Goal: Task Accomplishment & Management: Use online tool/utility

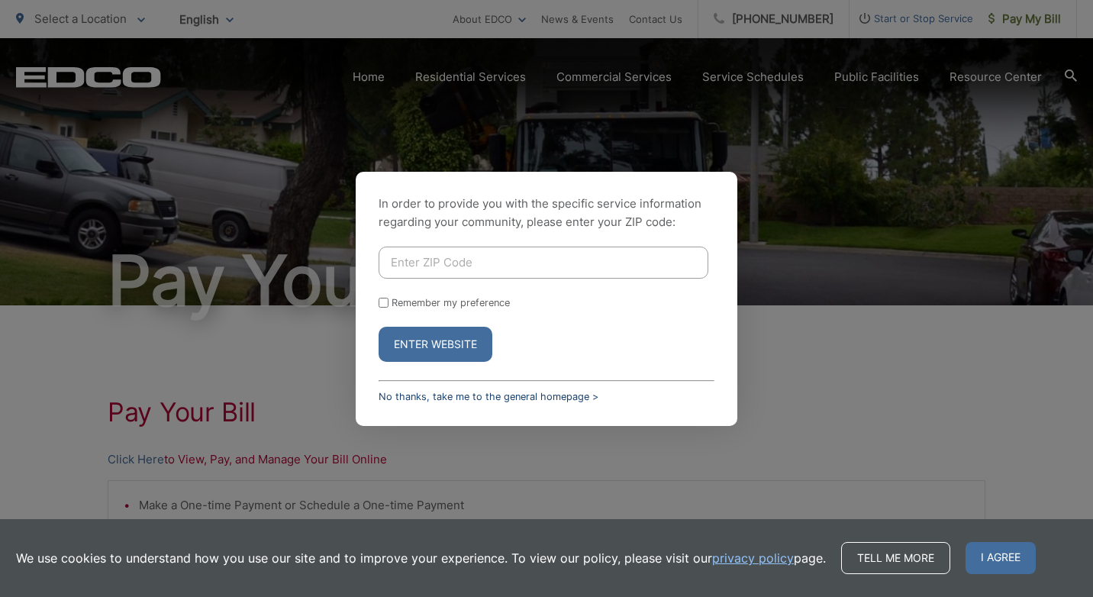
click at [462, 394] on link "No thanks, take me to the general homepage >" at bounding box center [488, 396] width 220 height 11
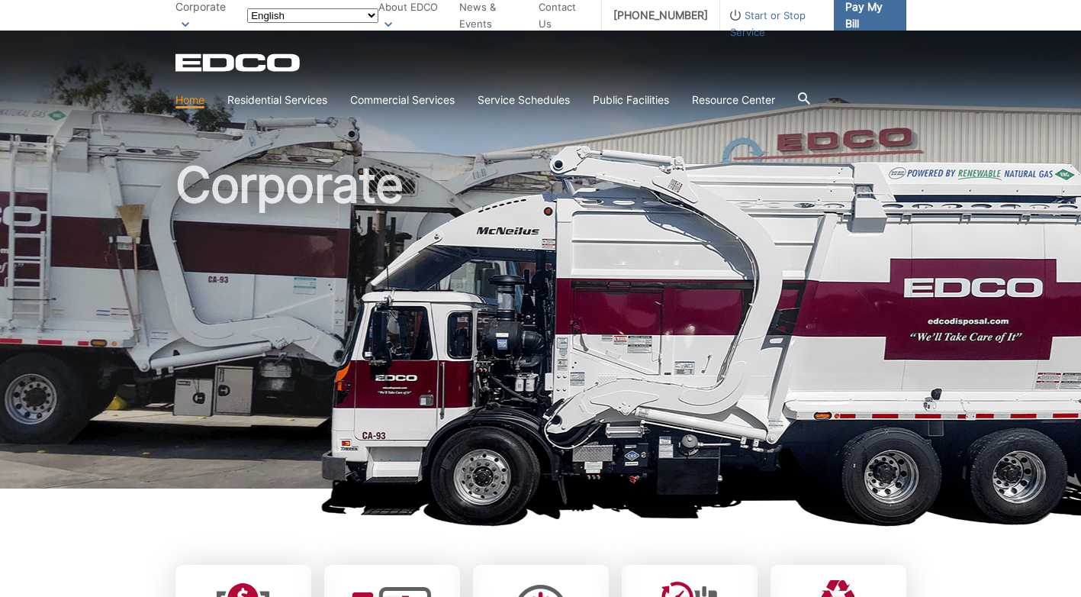
click at [893, 13] on span "Pay My Bill" at bounding box center [869, 15] width 48 height 34
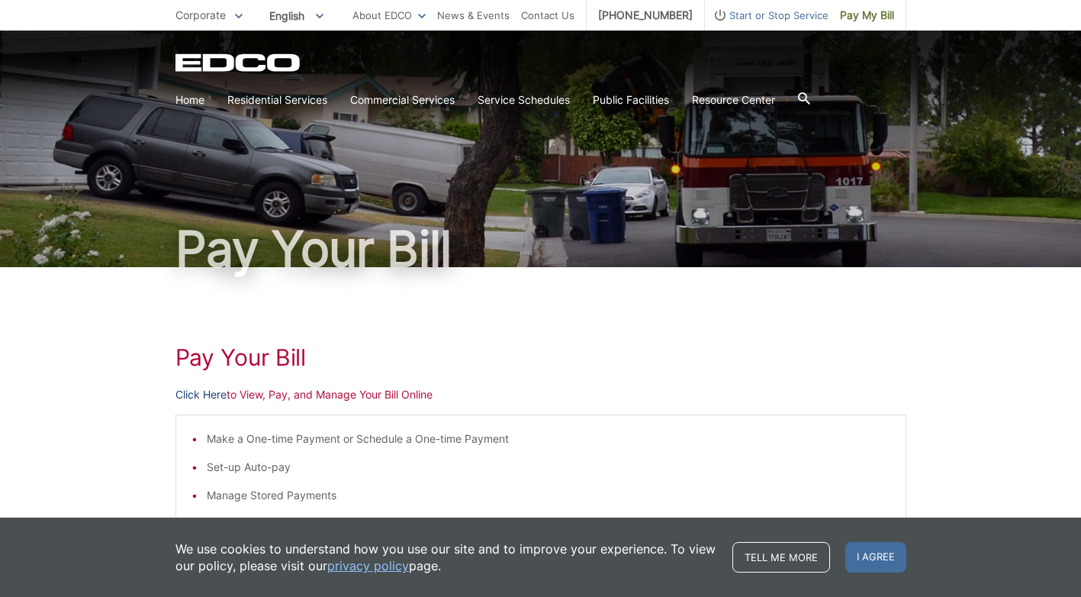
click at [175, 403] on link "Click Here" at bounding box center [200, 394] width 51 height 17
